Goal: Task Accomplishment & Management: Complete application form

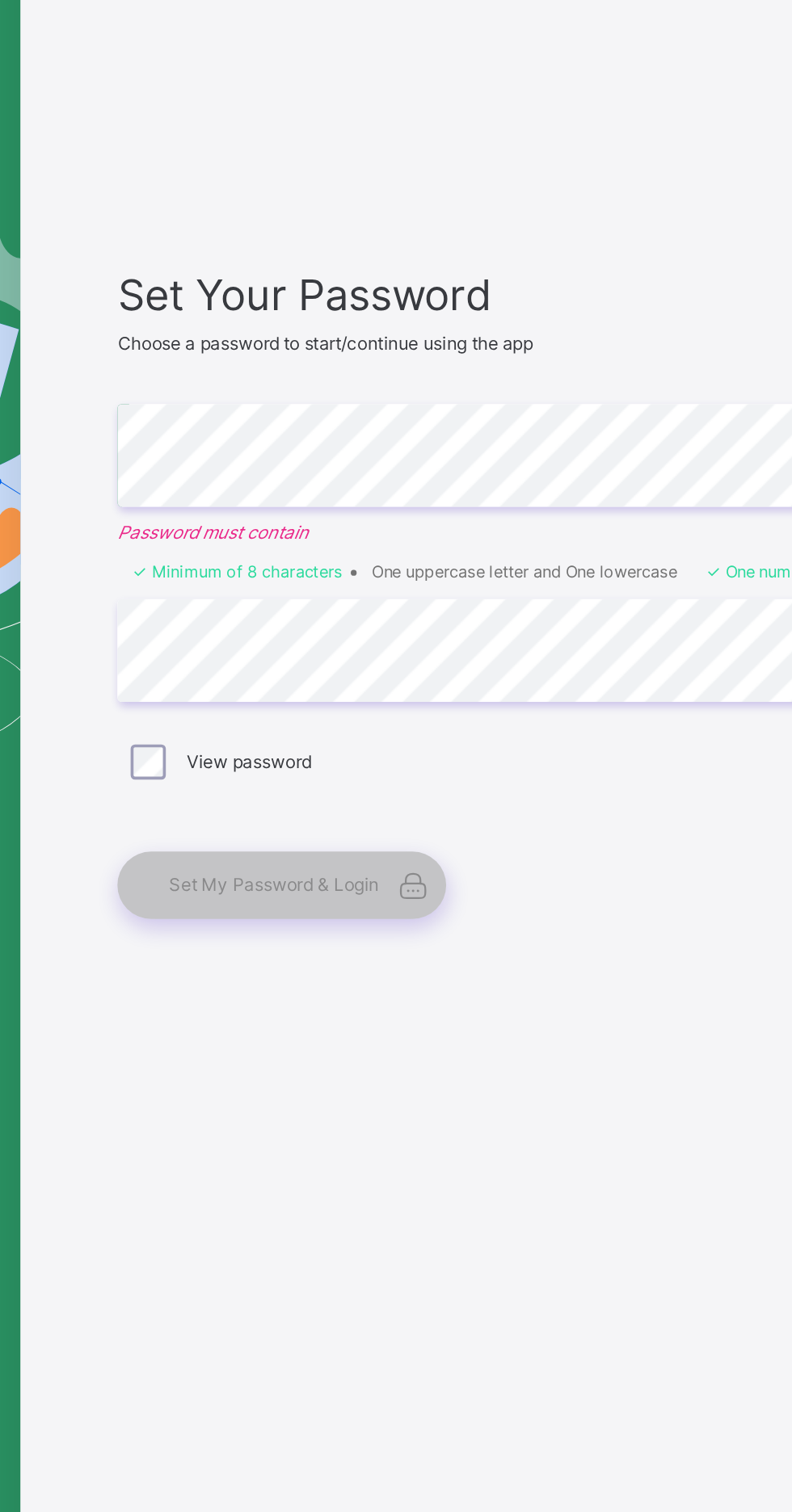
click at [384, 870] on label "View password" at bounding box center [389, 864] width 68 height 12
